Goal: Task Accomplishment & Management: Manage account settings

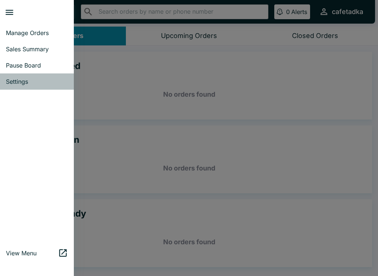
click at [17, 82] on span "Settings" at bounding box center [37, 81] width 62 height 7
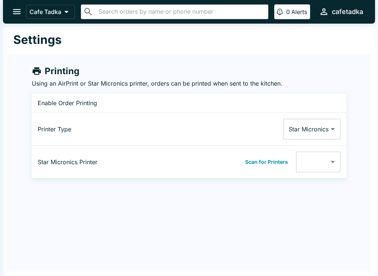
type input "001162413DF7"
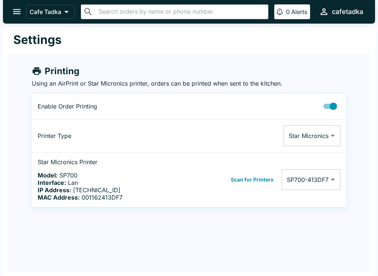
click at [17, 8] on icon "open drawer" at bounding box center [17, 12] width 10 height 10
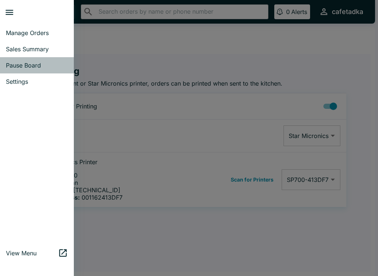
click at [15, 63] on span "Pause Board" at bounding box center [37, 65] width 62 height 7
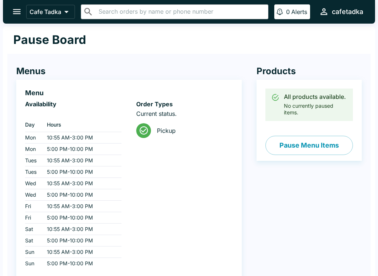
click at [316, 145] on button "Pause Menu Items" at bounding box center [308, 145] width 87 height 19
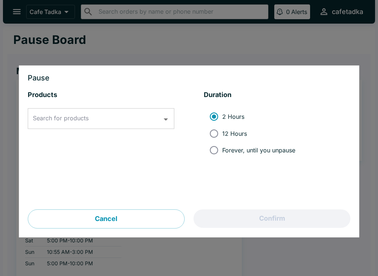
click at [163, 117] on icon "Open" at bounding box center [166, 119] width 10 height 10
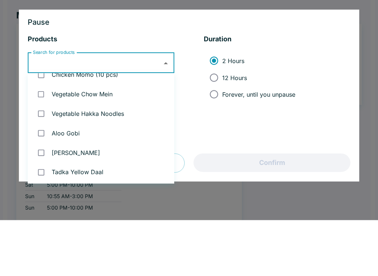
scroll to position [168, 0]
click at [44, 142] on input "checkbox" at bounding box center [41, 149] width 15 height 15
checkbox input "true"
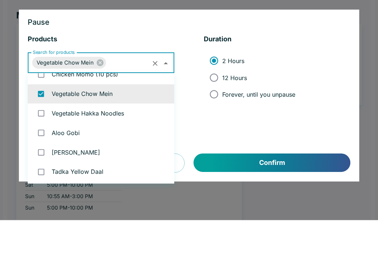
click at [40, 162] on input "checkbox" at bounding box center [41, 169] width 15 height 15
checkbox input "true"
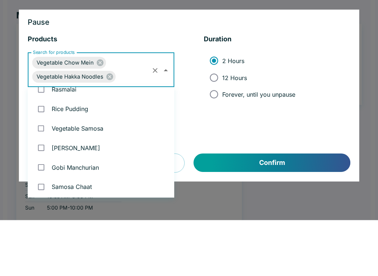
scroll to position [31, 0]
click at [43, 157] on input "checkbox" at bounding box center [41, 164] width 15 height 15
checkbox input "true"
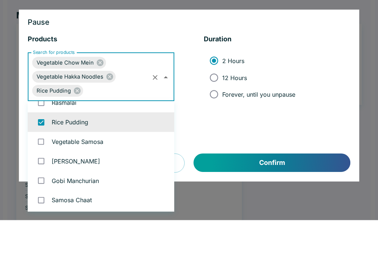
click at [212, 142] on input "Forever, until you unpause" at bounding box center [214, 150] width 17 height 17
radio input "true"
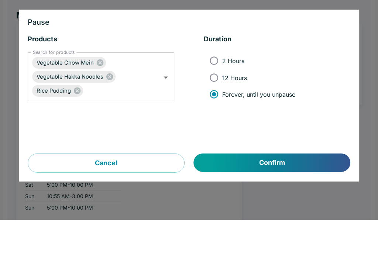
scroll to position [55, 0]
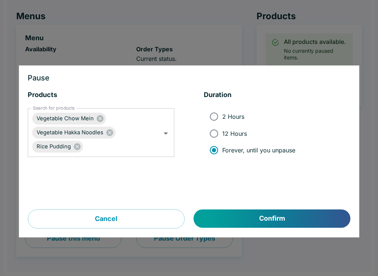
click at [272, 212] on button "Confirm" at bounding box center [272, 219] width 157 height 18
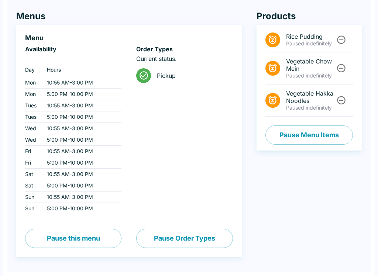
click at [307, 133] on button "Pause Menu Items" at bounding box center [308, 134] width 87 height 19
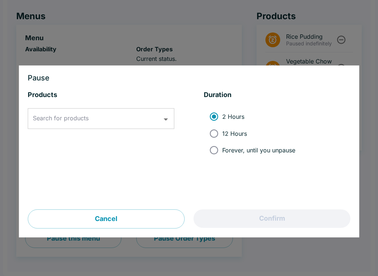
click at [160, 118] on button "Open" at bounding box center [165, 119] width 11 height 11
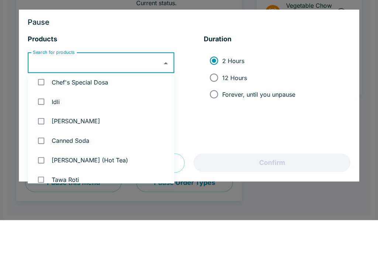
scroll to position [717, 0]
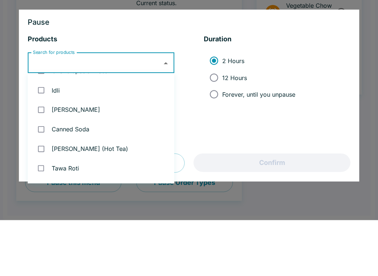
click at [39, 139] on input "checkbox" at bounding box center [41, 146] width 15 height 15
checkbox input "true"
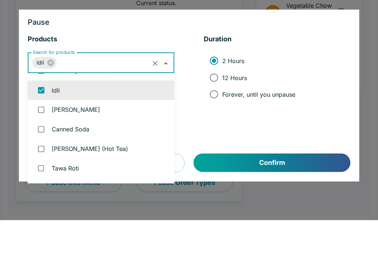
click at [212, 142] on input "Forever, until you unpause" at bounding box center [214, 150] width 17 height 17
radio input "true"
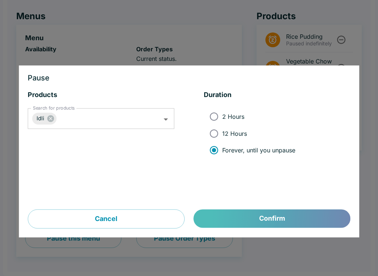
click at [298, 217] on button "Confirm" at bounding box center [272, 219] width 157 height 18
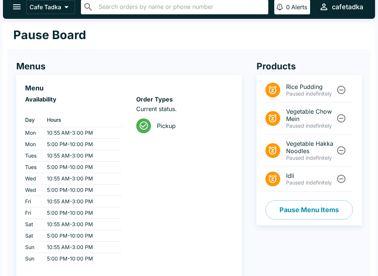
scroll to position [0, 0]
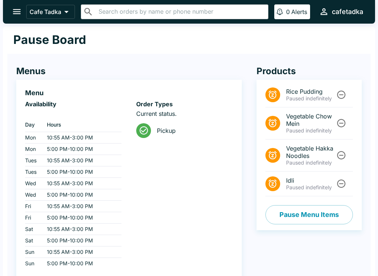
click at [11, 13] on button "open drawer" at bounding box center [16, 11] width 19 height 19
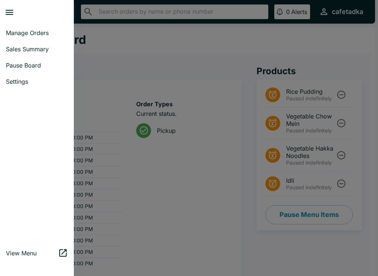
click at [36, 34] on span "Manage Orders" at bounding box center [37, 32] width 62 height 7
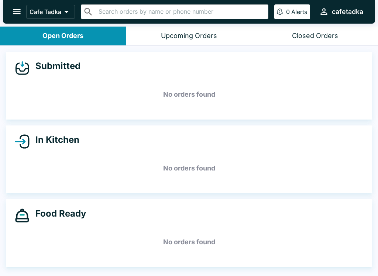
click at [116, 267] on div "Submitted No orders found In Kitchen No orders found Food Ready No orders found" at bounding box center [189, 162] width 378 height 232
